Goal: Task Accomplishment & Management: Use online tool/utility

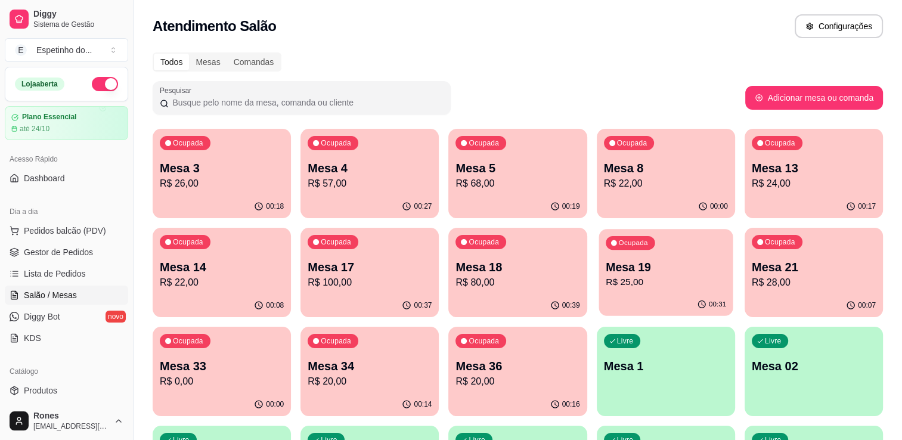
click at [648, 263] on p "Mesa 19" at bounding box center [665, 267] width 120 height 16
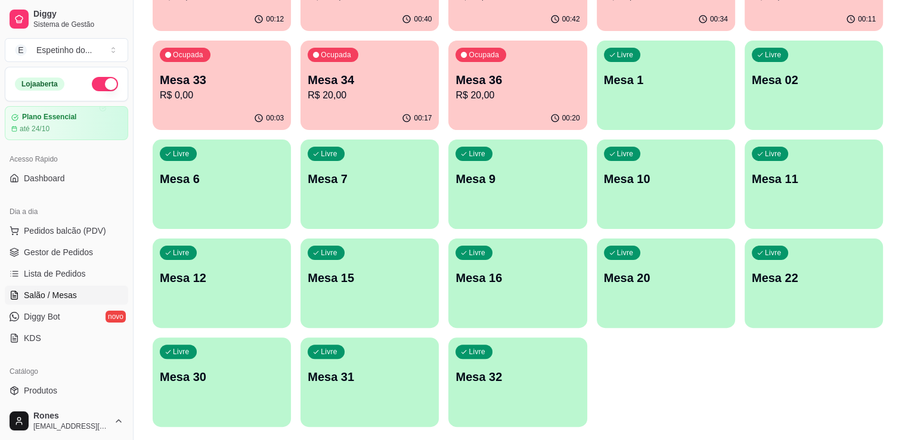
scroll to position [321, 0]
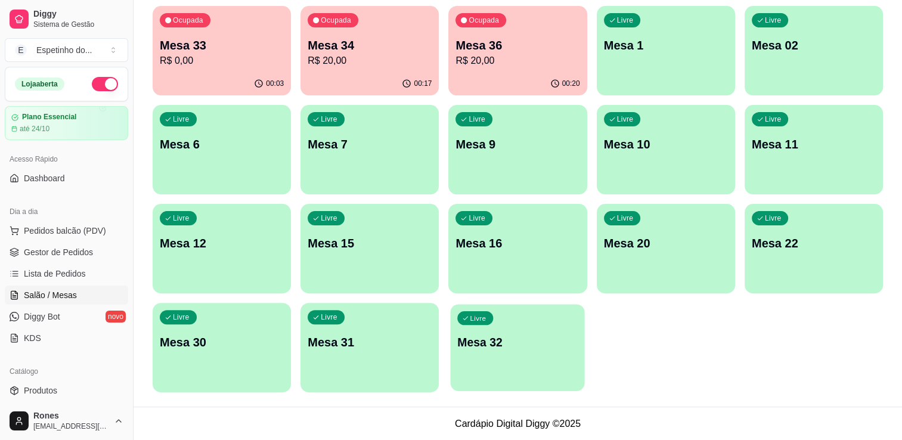
click at [514, 341] on p "Mesa 32" at bounding box center [518, 342] width 120 height 16
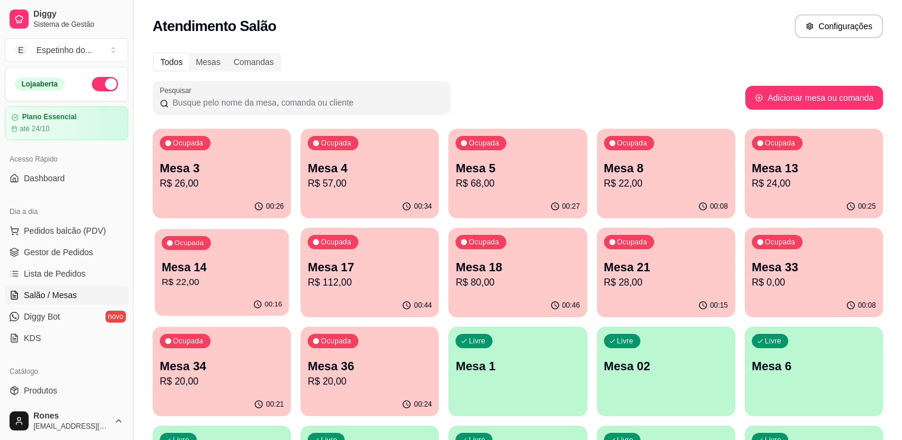
click at [216, 274] on p "Mesa 14" at bounding box center [222, 267] width 120 height 16
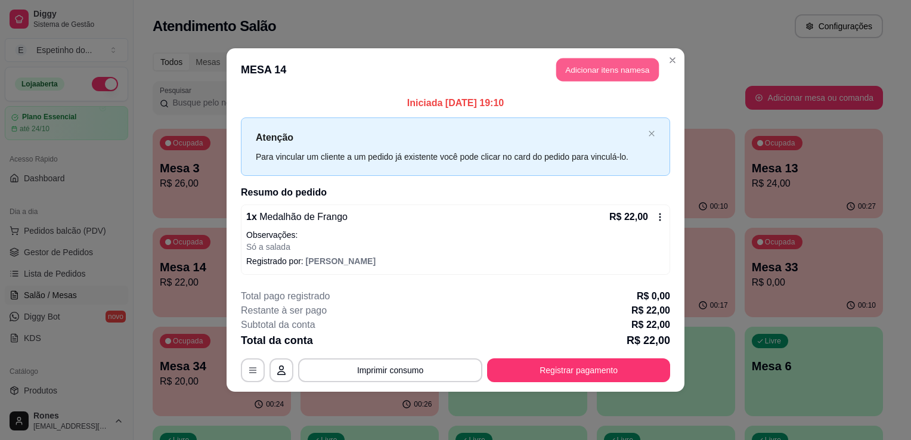
click at [615, 74] on button "Adicionar itens na mesa" at bounding box center [607, 69] width 103 height 23
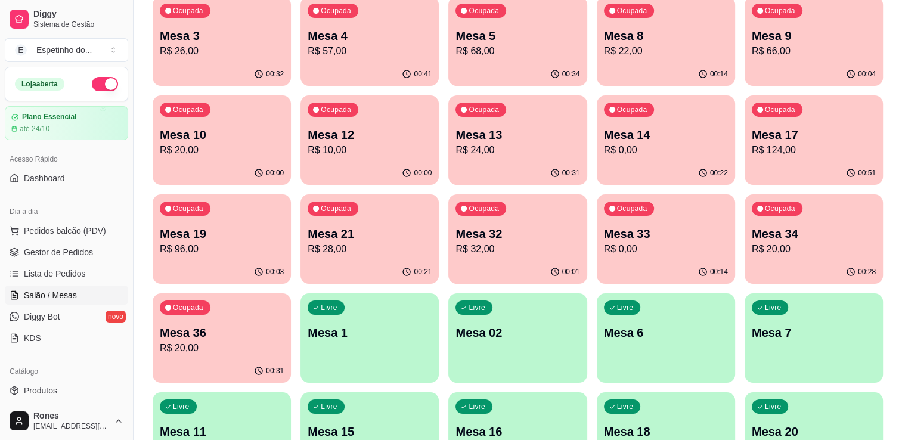
scroll to position [143, 0]
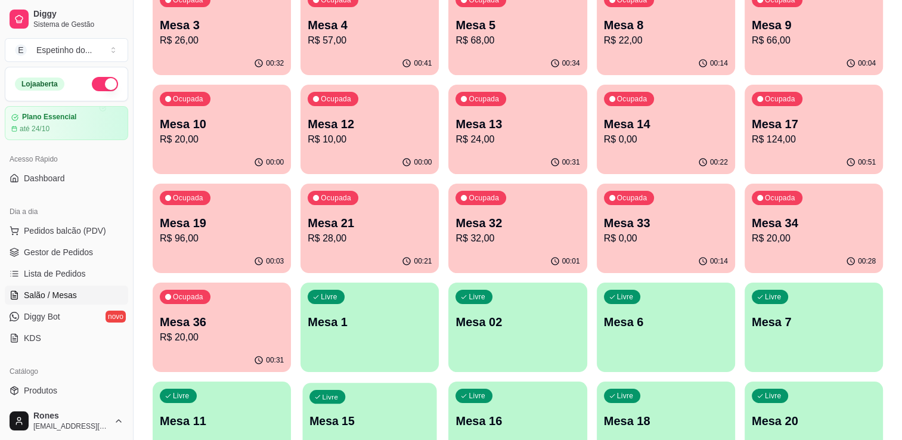
click at [399, 409] on div "Livre Mesa 15" at bounding box center [370, 419] width 134 height 73
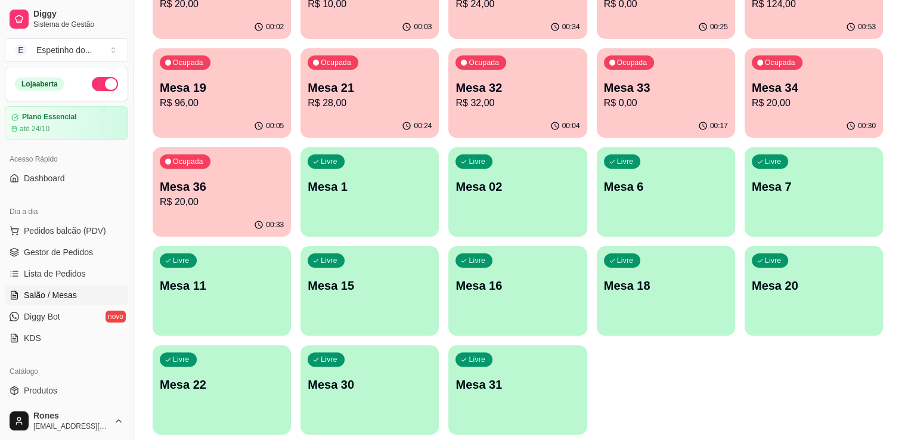
scroll to position [321, 0]
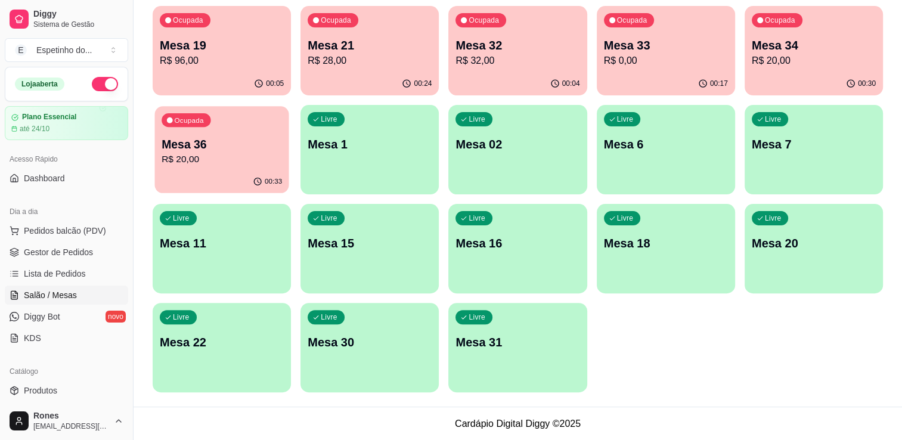
click at [212, 154] on p "R$ 20,00" at bounding box center [222, 160] width 120 height 14
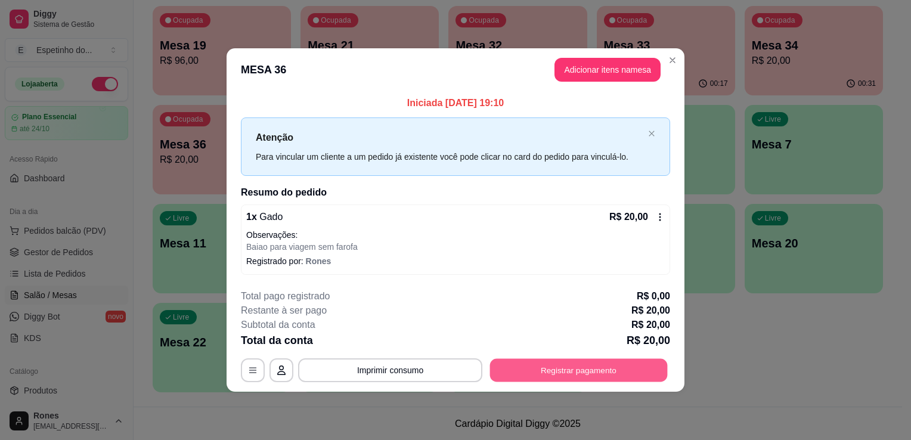
click at [544, 369] on button "Registrar pagamento" at bounding box center [579, 369] width 178 height 23
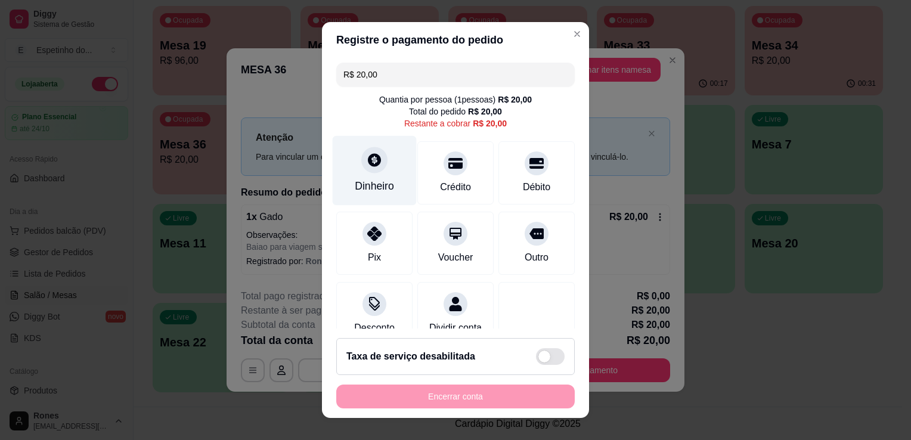
click at [372, 170] on div at bounding box center [374, 160] width 26 height 26
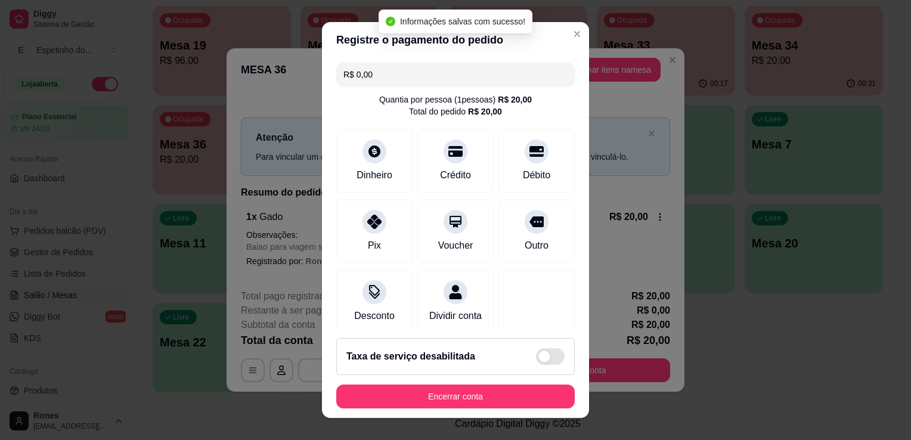
type input "R$ 0,00"
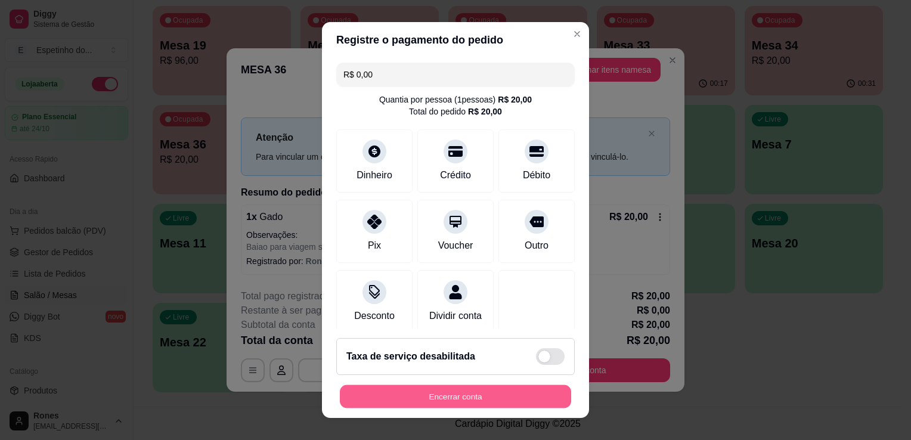
click at [489, 391] on button "Encerrar conta" at bounding box center [455, 396] width 231 height 23
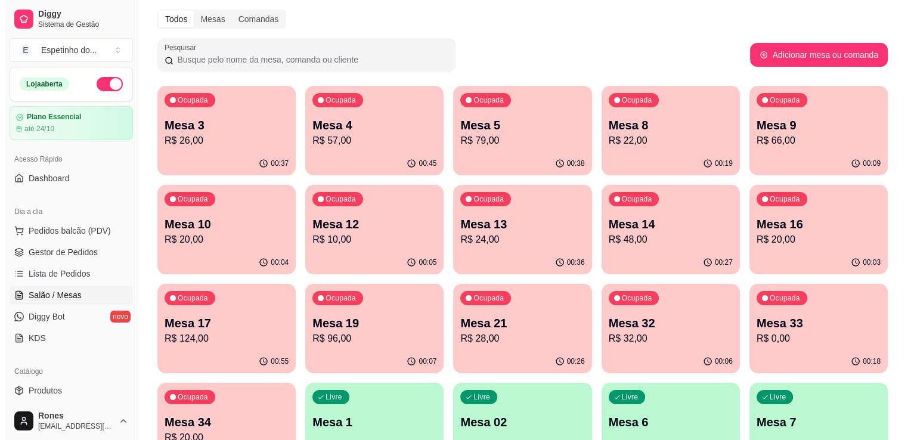
scroll to position [0, 0]
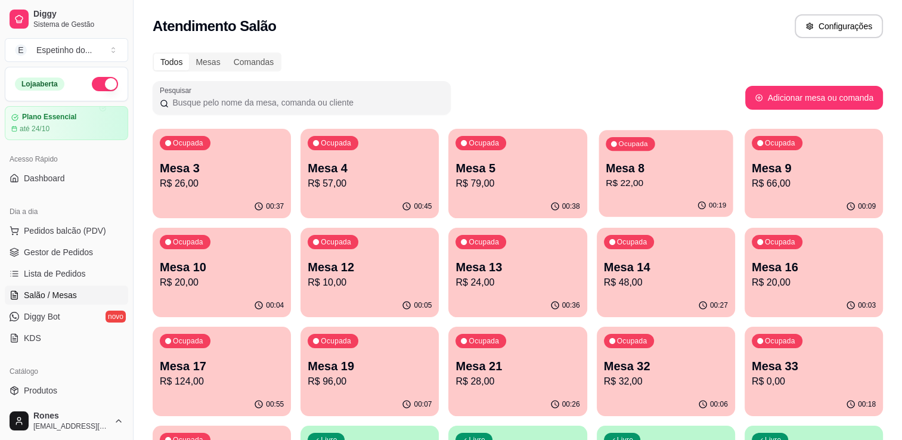
click at [665, 171] on p "Mesa 8" at bounding box center [665, 168] width 120 height 16
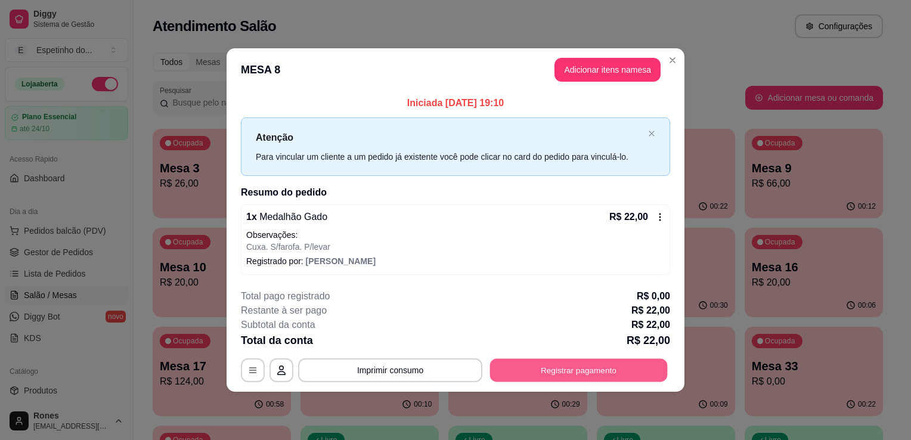
click at [585, 372] on button "Registrar pagamento" at bounding box center [579, 369] width 178 height 23
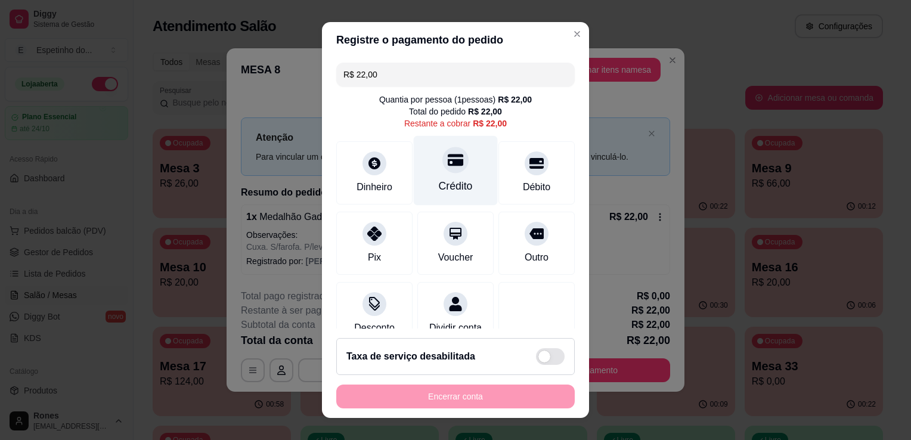
click at [446, 173] on div "Crédito" at bounding box center [456, 171] width 84 height 70
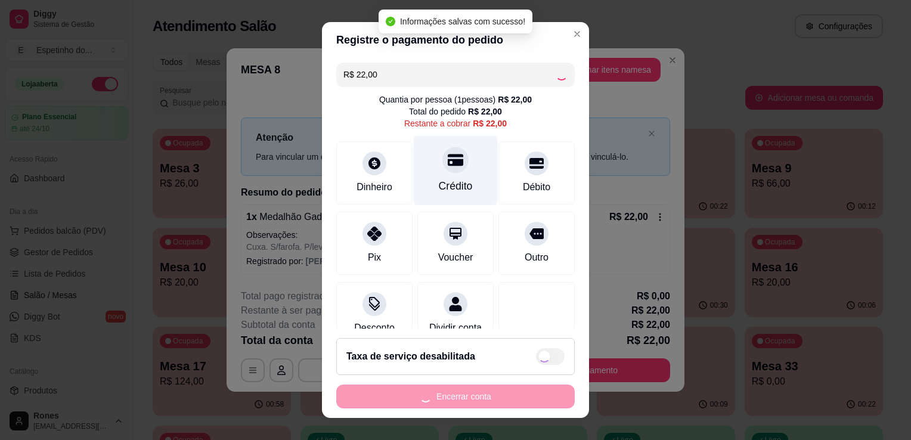
type input "R$ 0,00"
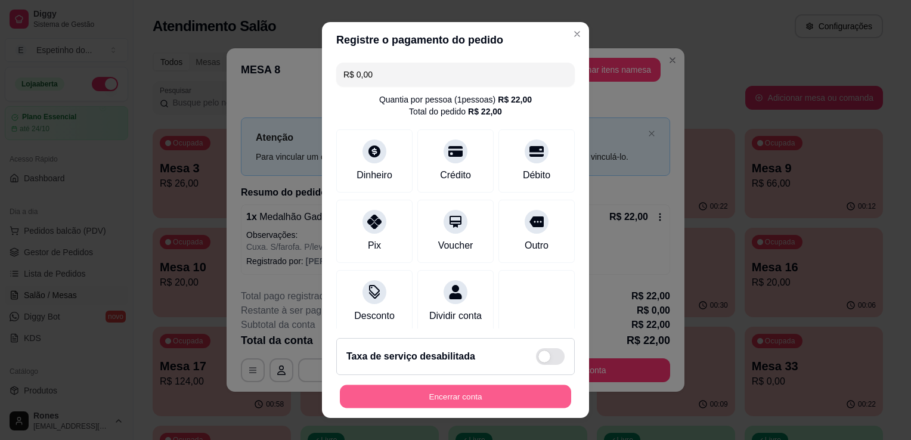
click at [446, 402] on button "Encerrar conta" at bounding box center [455, 396] width 231 height 23
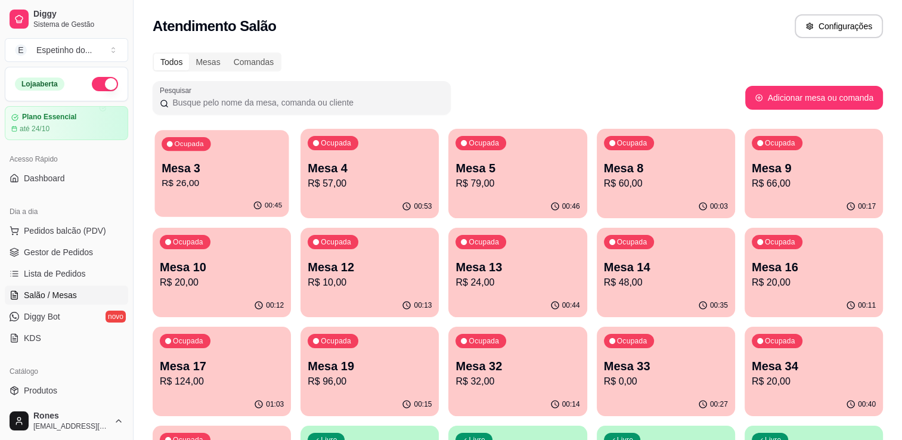
click at [223, 169] on p "Mesa 3" at bounding box center [222, 168] width 120 height 16
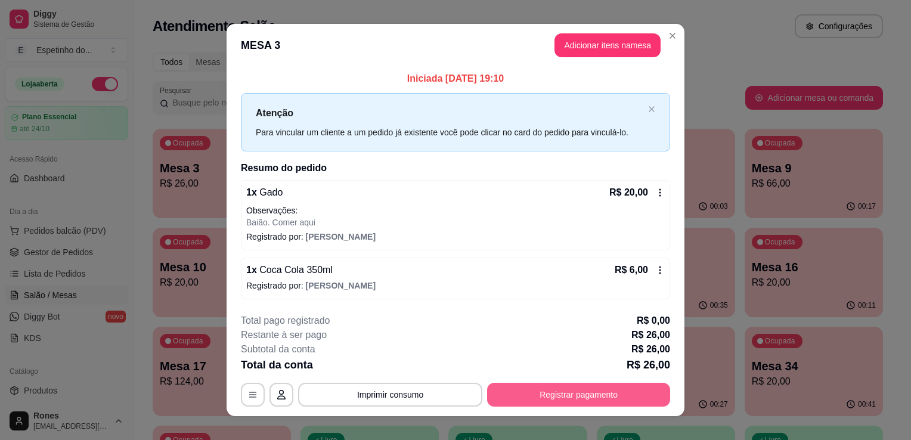
click at [570, 396] on button "Registrar pagamento" at bounding box center [578, 395] width 183 height 24
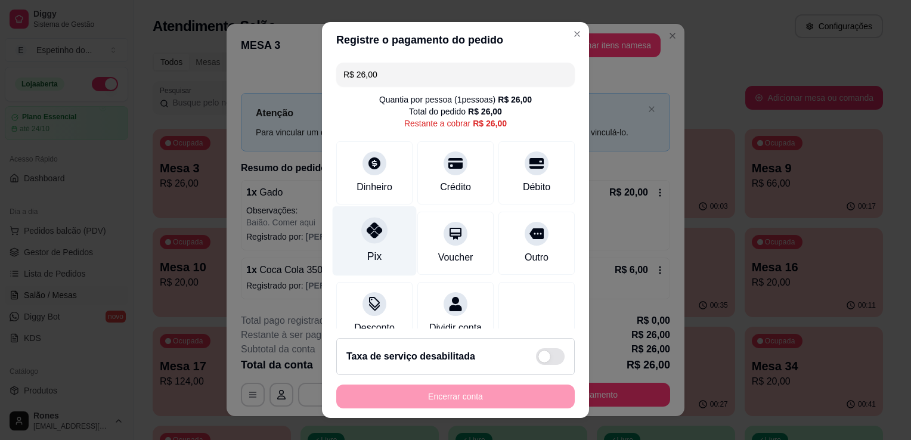
click at [369, 231] on icon at bounding box center [374, 229] width 15 height 15
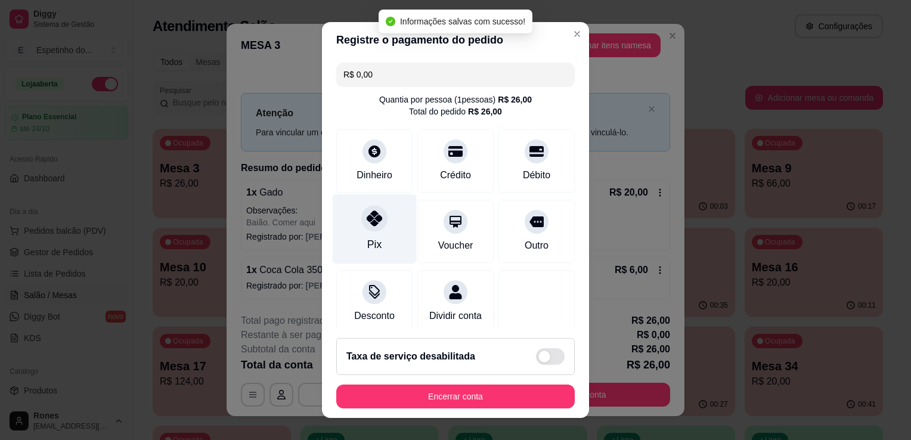
type input "R$ 0,00"
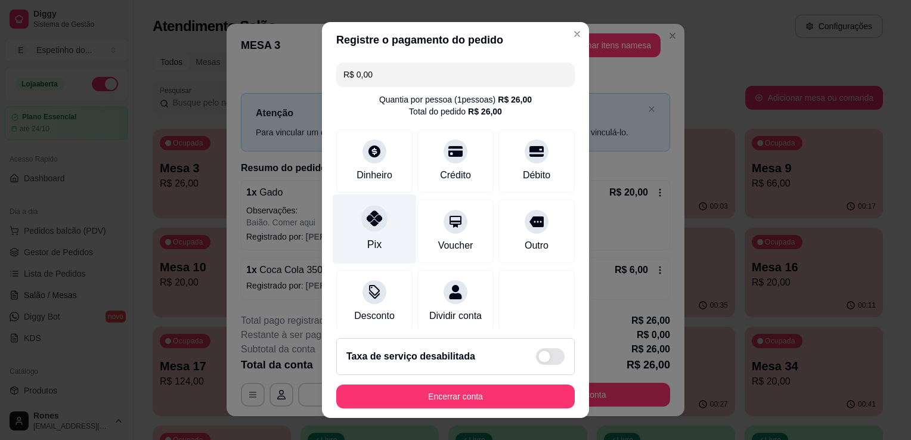
click at [369, 231] on div "Pix" at bounding box center [375, 229] width 84 height 70
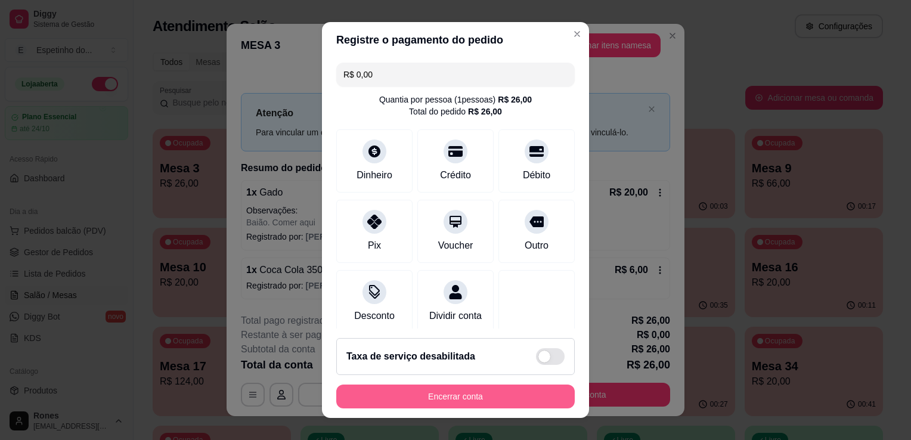
click at [400, 398] on button "Encerrar conta" at bounding box center [455, 396] width 238 height 24
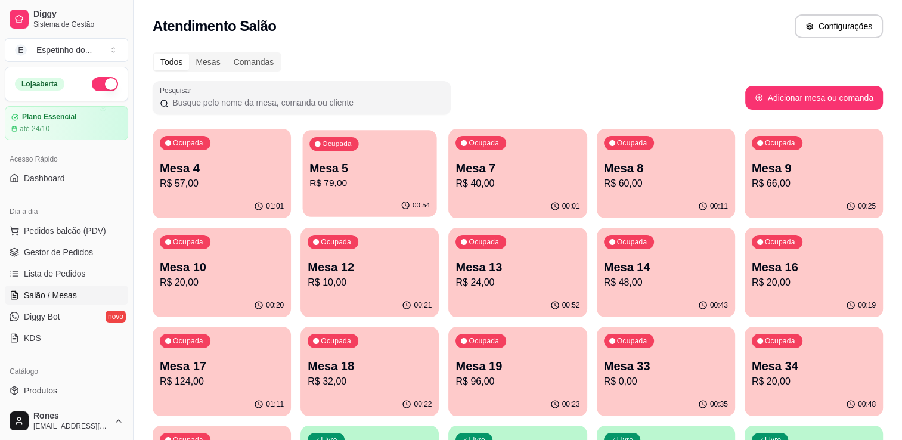
click at [369, 179] on p "R$ 79,00" at bounding box center [369, 183] width 120 height 14
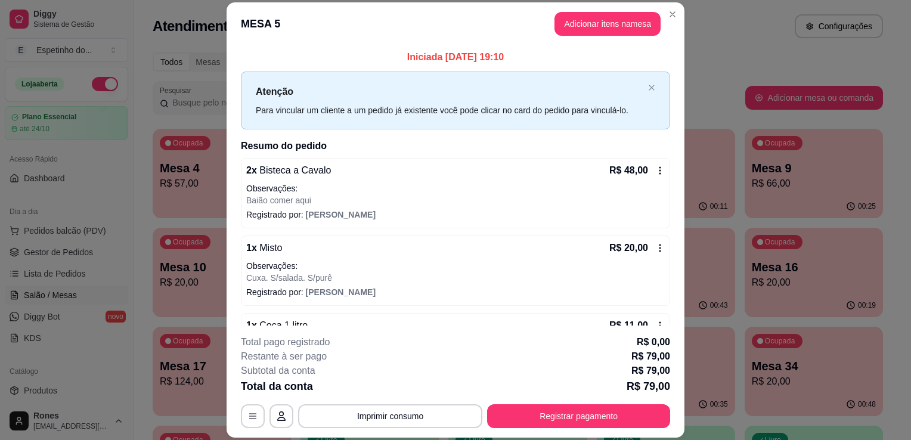
click at [598, 41] on header "MESA 5 Adicionar itens na mesa" at bounding box center [455, 23] width 458 height 43
click at [605, 23] on button "Adicionar itens na mesa" at bounding box center [607, 23] width 103 height 23
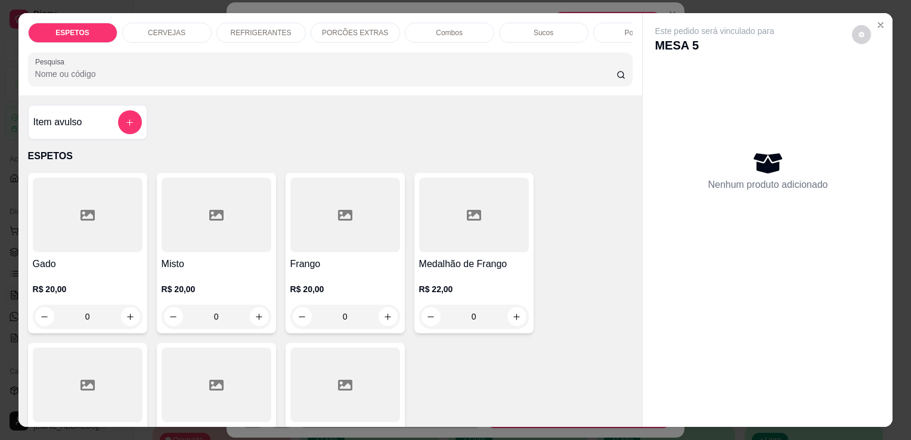
click at [259, 30] on p "REFRIGERANTES" at bounding box center [261, 33] width 61 height 10
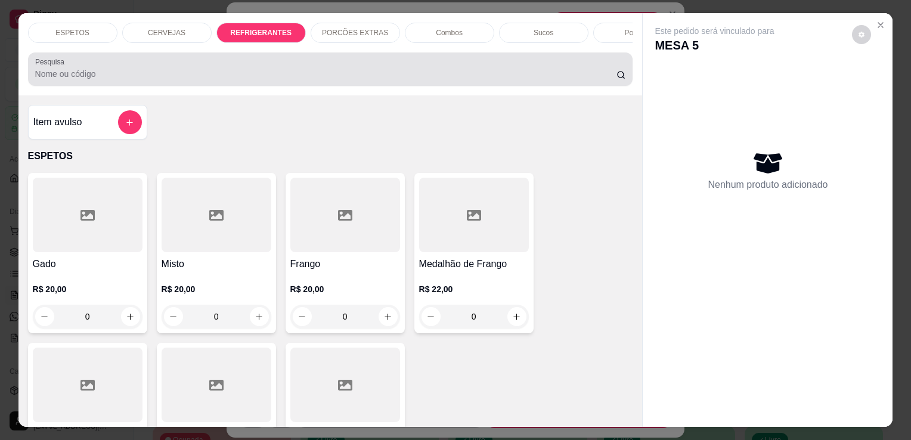
scroll to position [29, 0]
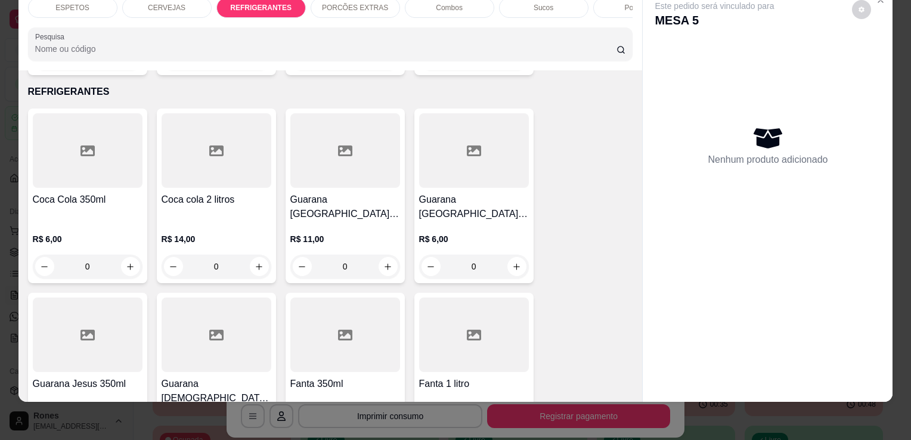
click at [262, 3] on p "REFRIGERANTES" at bounding box center [260, 8] width 61 height 10
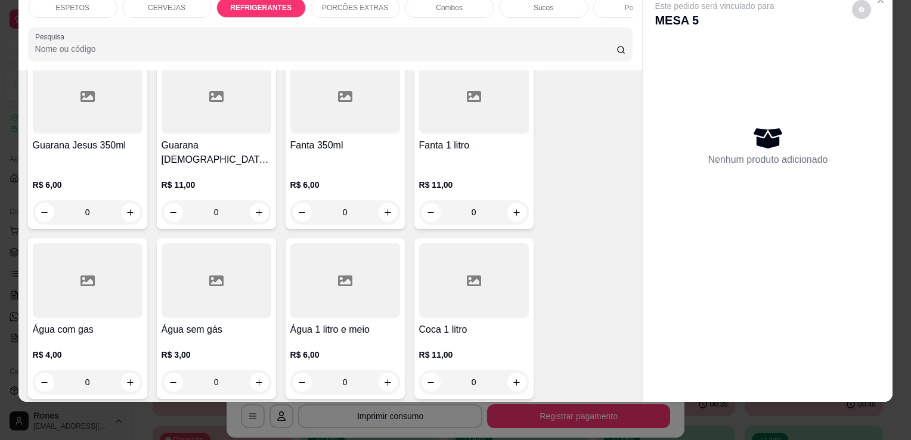
scroll to position [1397, 0]
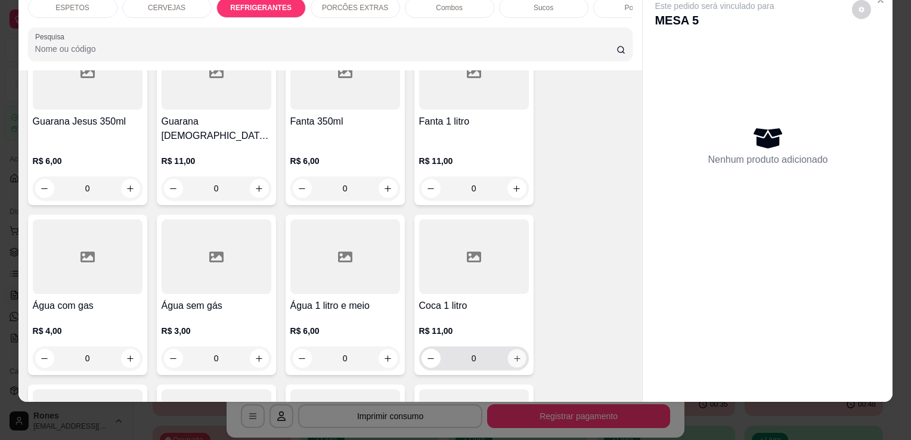
click at [517, 349] on button "increase-product-quantity" at bounding box center [516, 358] width 18 height 18
type input "1"
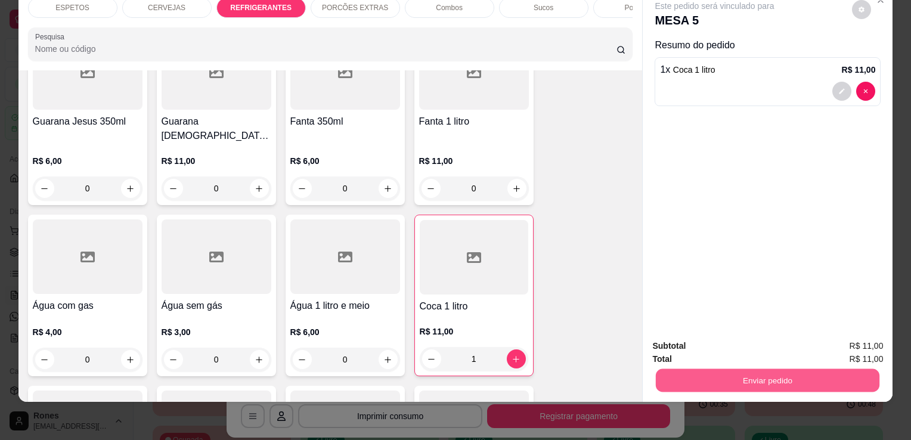
click at [789, 372] on button "Enviar pedido" at bounding box center [767, 379] width 223 height 23
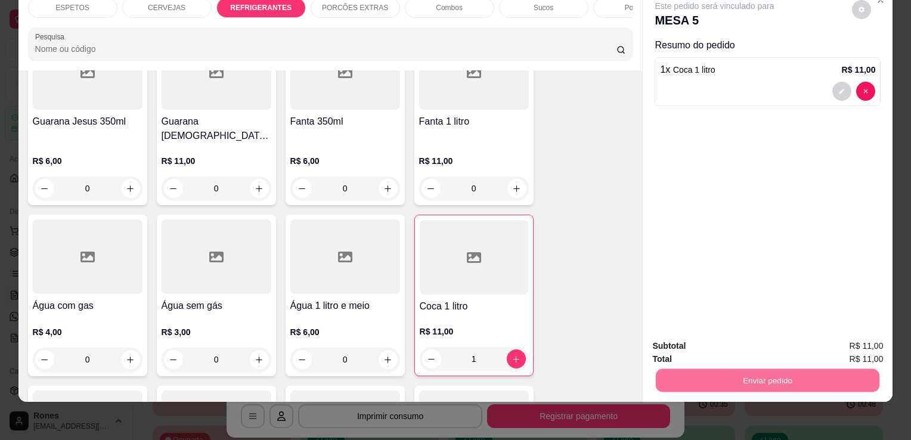
click at [846, 342] on button "Enviar pedido" at bounding box center [852, 342] width 66 height 22
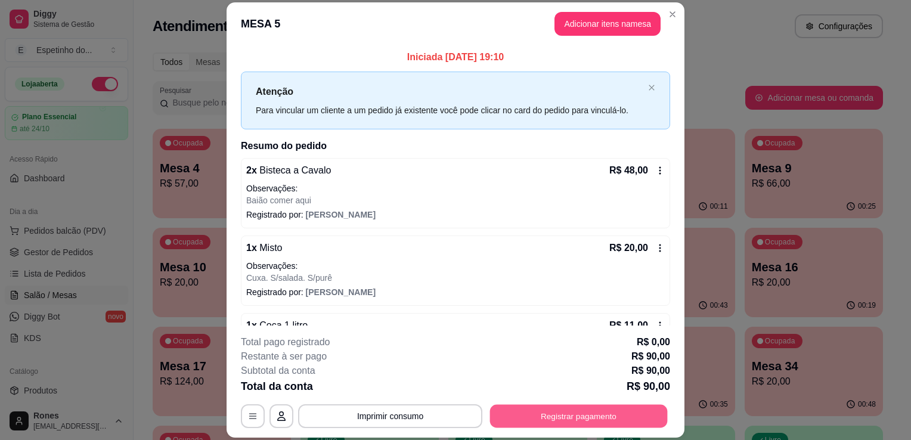
click at [562, 414] on button "Registrar pagamento" at bounding box center [579, 416] width 178 height 23
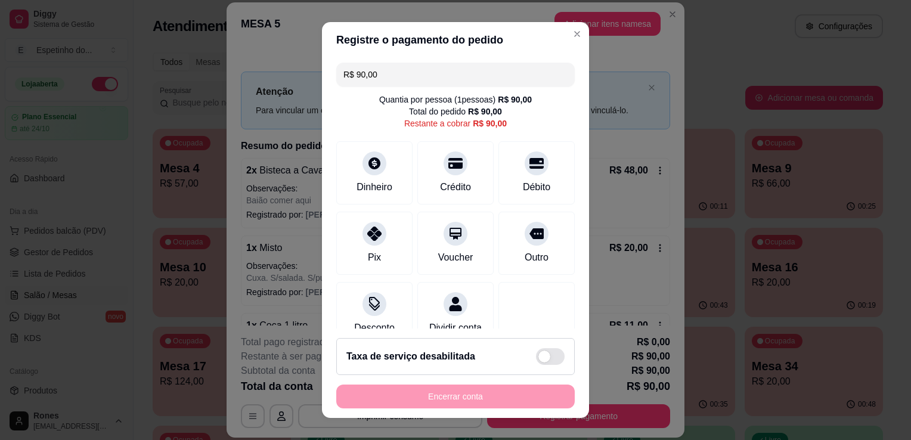
click at [482, 395] on div "Encerrar conta" at bounding box center [455, 396] width 238 height 24
click at [369, 169] on div at bounding box center [374, 160] width 26 height 26
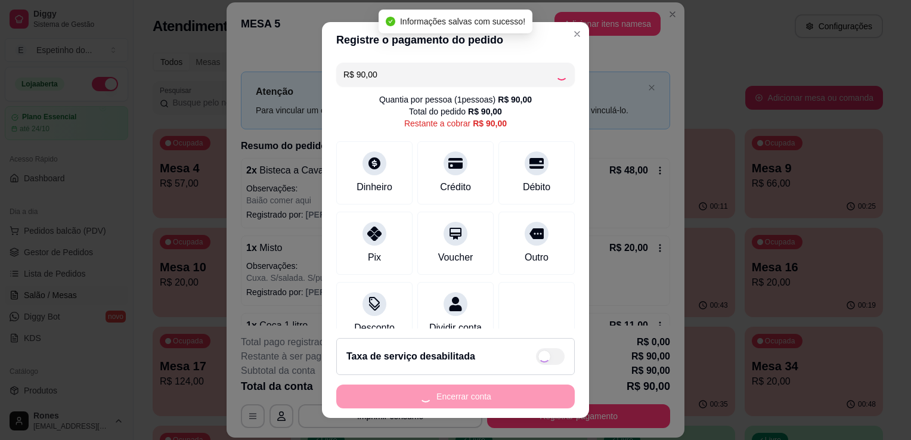
type input "R$ 0,00"
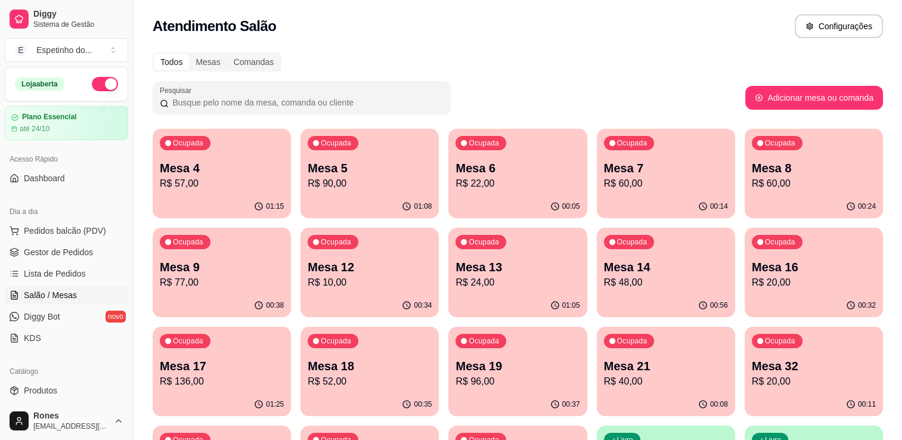
click at [383, 173] on p "Mesa 5" at bounding box center [370, 168] width 124 height 17
